Goal: Navigation & Orientation: Find specific page/section

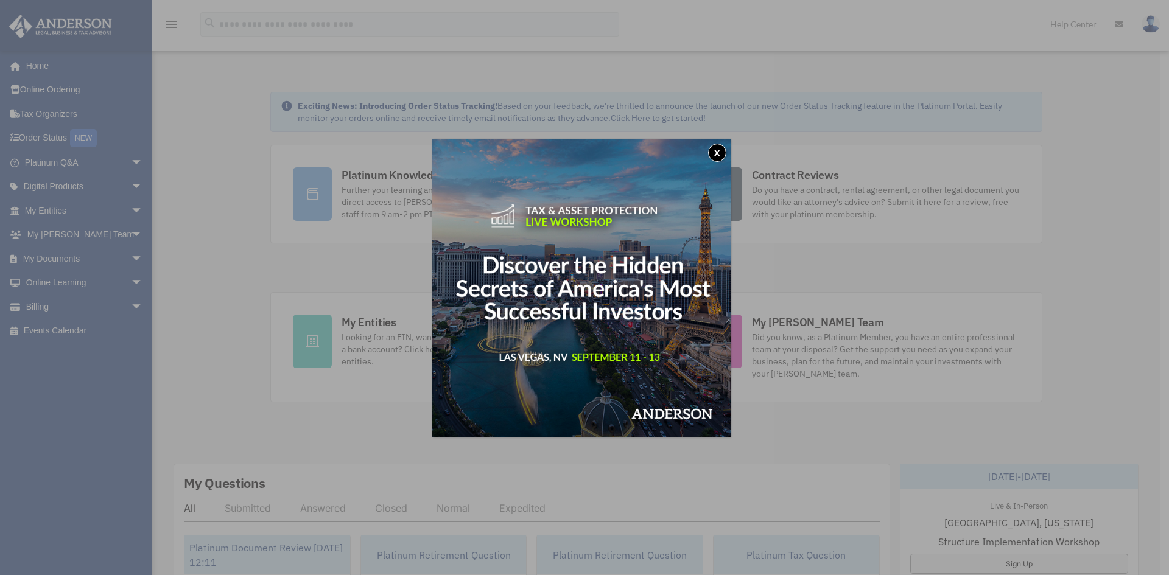
click at [723, 146] on button "x" at bounding box center [717, 153] width 18 height 18
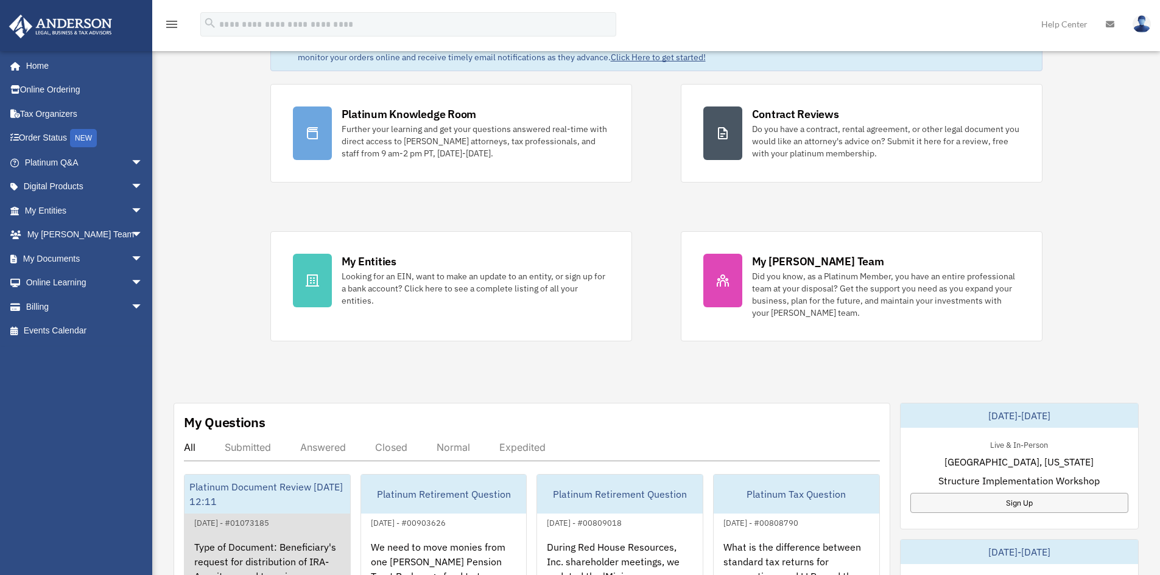
scroll to position [244, 0]
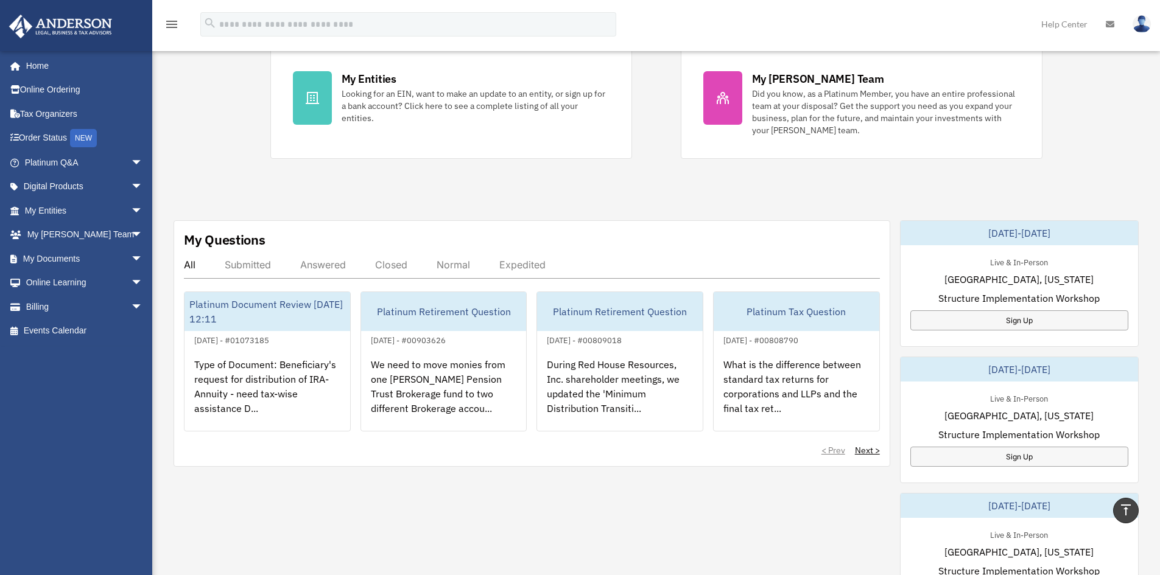
click at [323, 265] on div "Answered" at bounding box center [323, 265] width 46 height 12
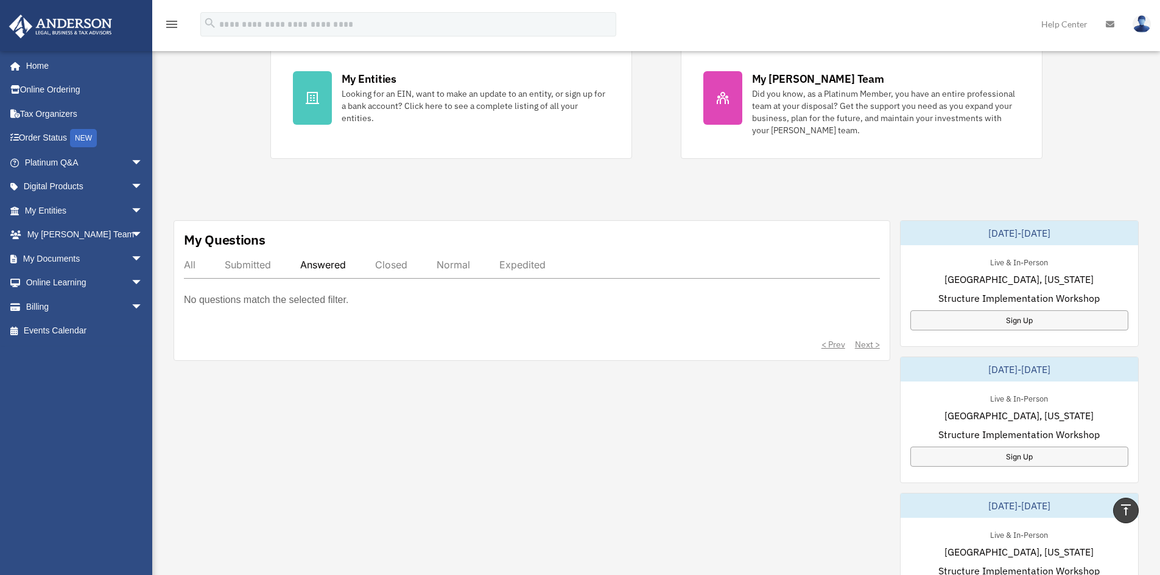
click at [250, 267] on div "Submitted" at bounding box center [248, 265] width 46 height 12
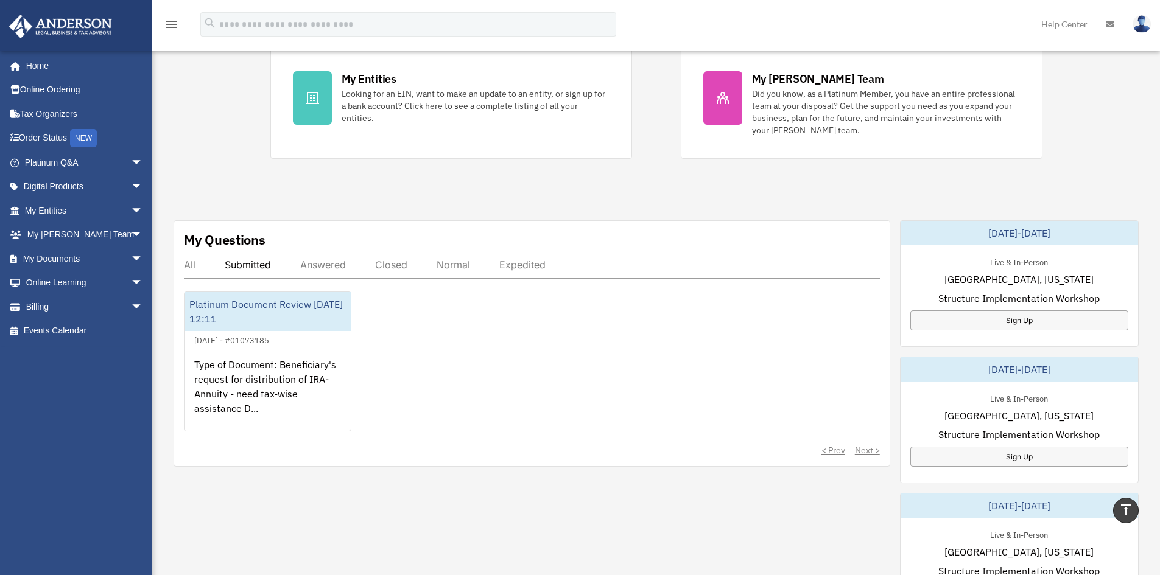
click at [384, 266] on div "Closed" at bounding box center [391, 265] width 32 height 12
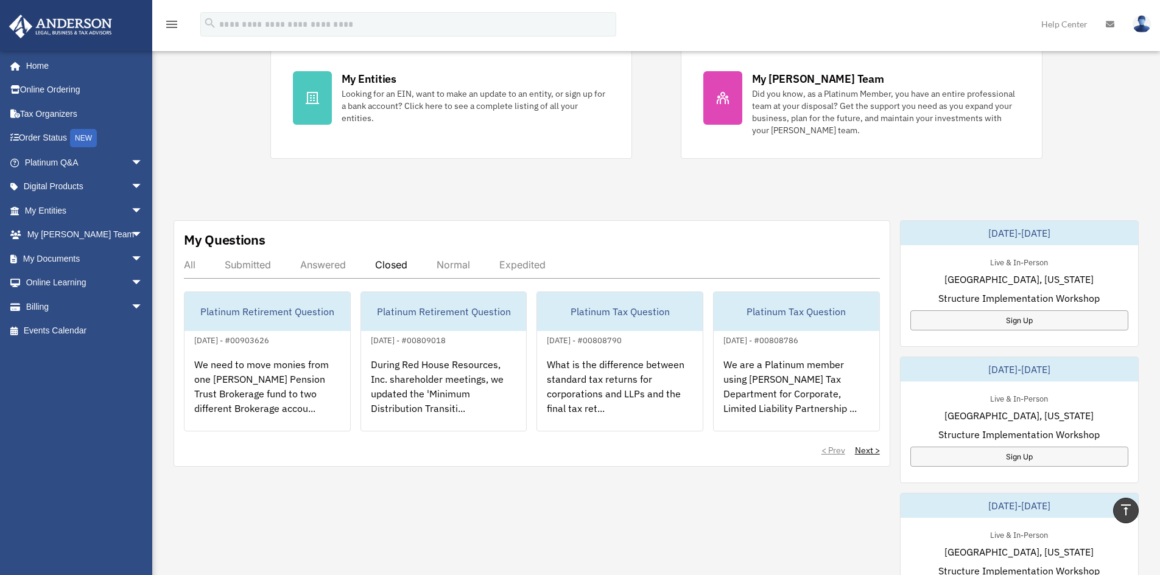
click at [186, 268] on div "All" at bounding box center [190, 265] width 12 height 12
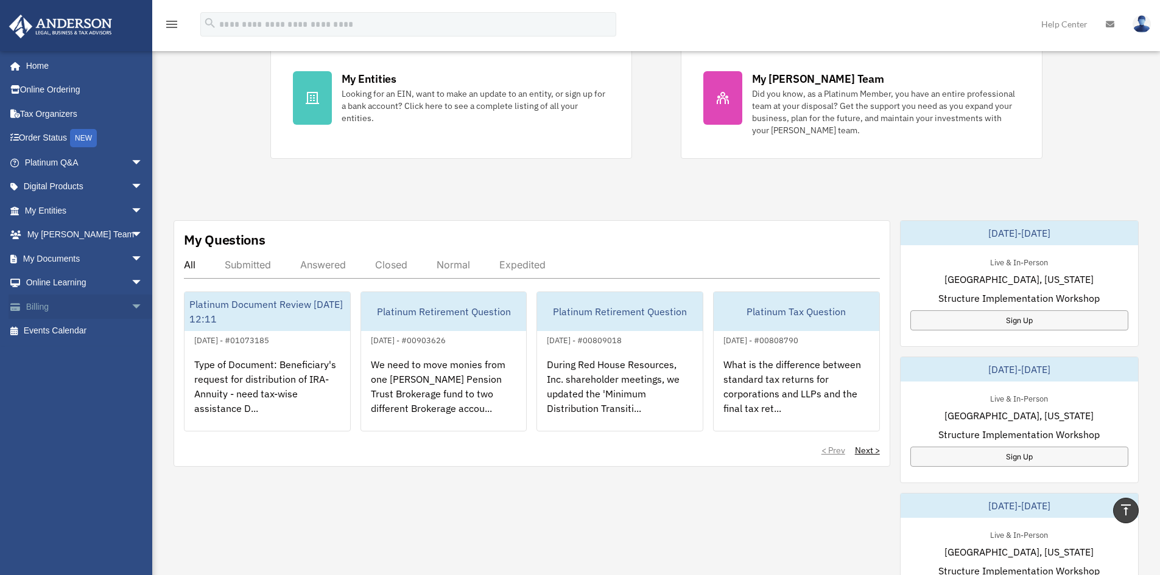
click at [42, 301] on link "Billing arrow_drop_down" at bounding box center [85, 307] width 153 height 24
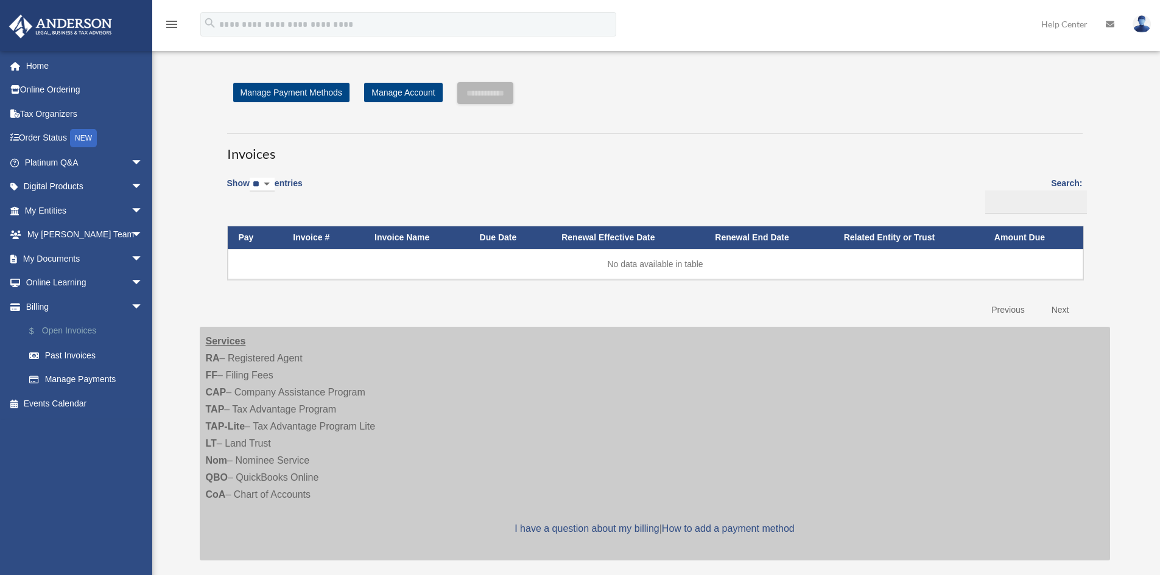
click at [54, 327] on link "$ Open Invoices" at bounding box center [89, 331] width 144 height 25
click at [79, 354] on link "Past Invoices" at bounding box center [89, 355] width 144 height 24
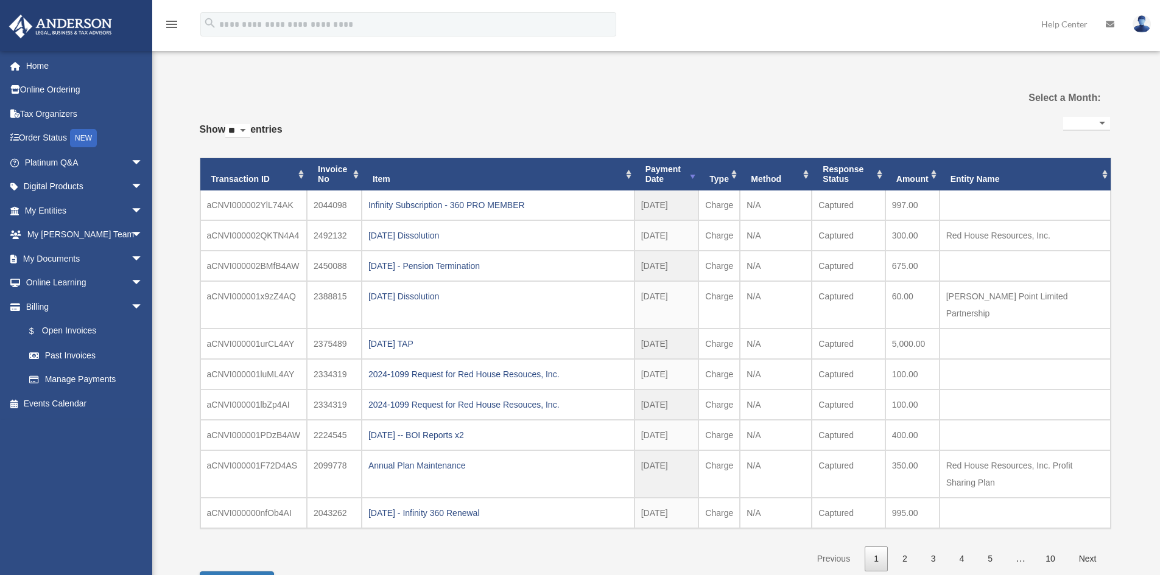
select select
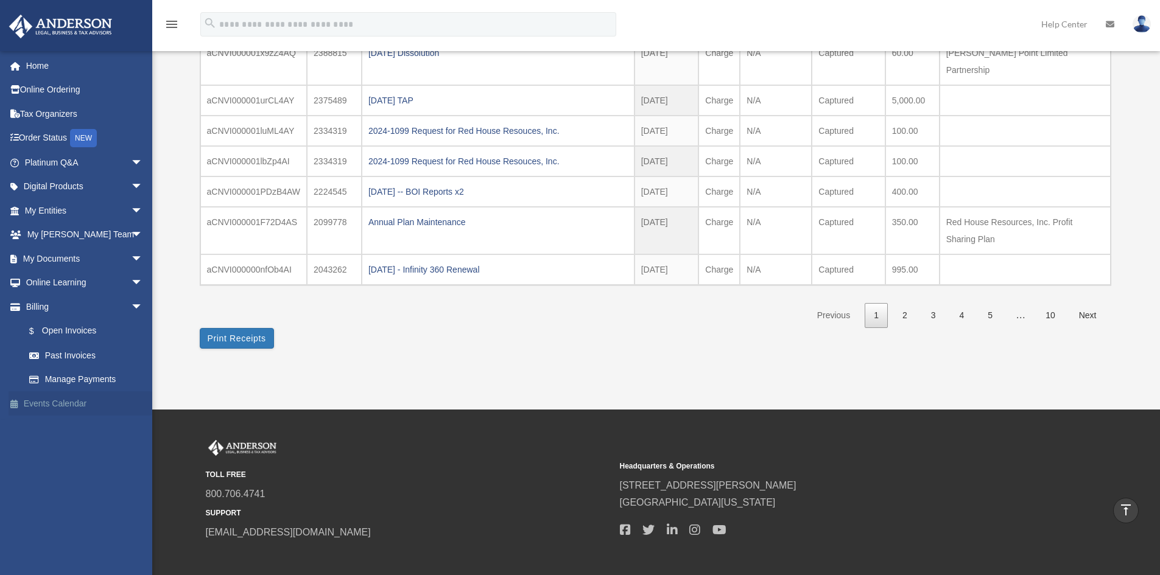
click at [56, 413] on link "Events Calendar" at bounding box center [85, 404] width 153 height 24
click at [60, 402] on link "Events Calendar" at bounding box center [85, 404] width 153 height 24
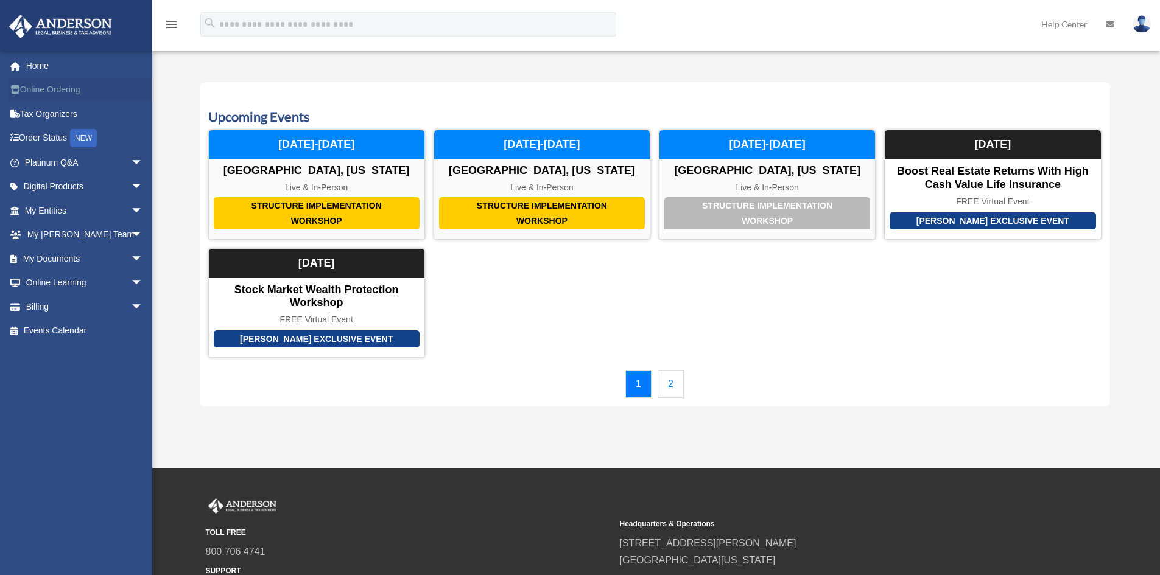
click at [66, 92] on link "Online Ordering" at bounding box center [85, 90] width 153 height 24
